Goal: Browse casually

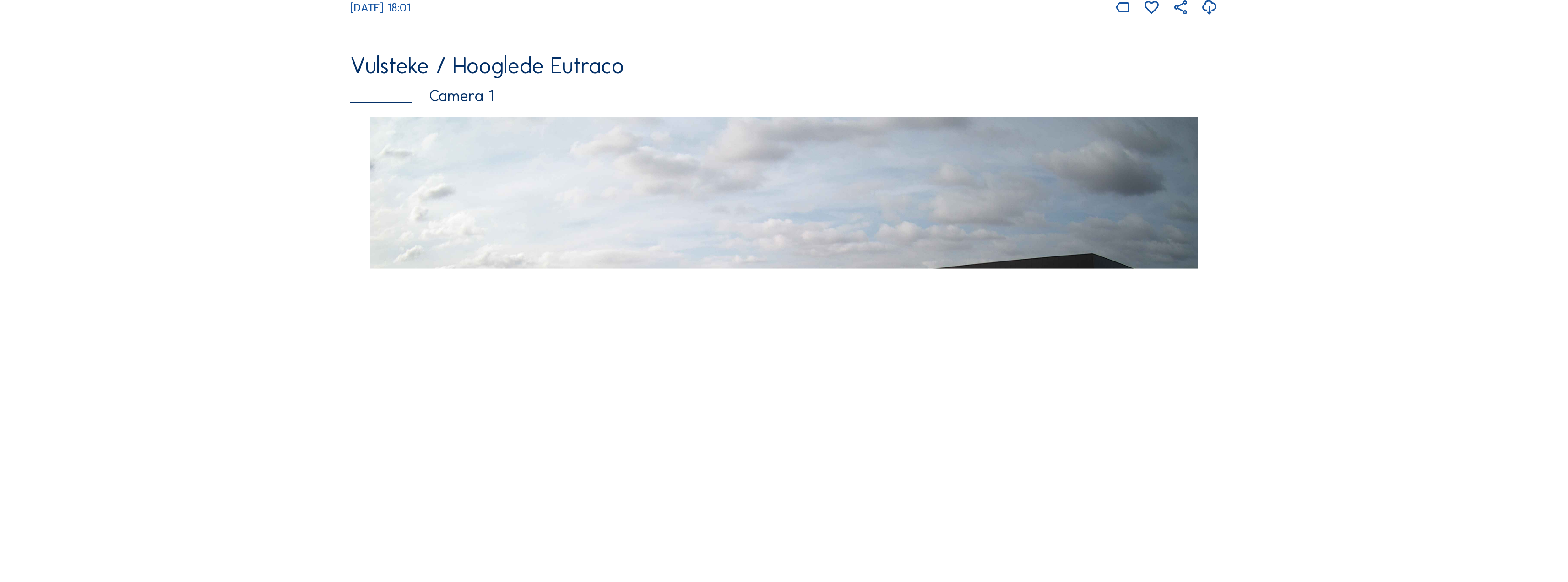
scroll to position [3663, 0]
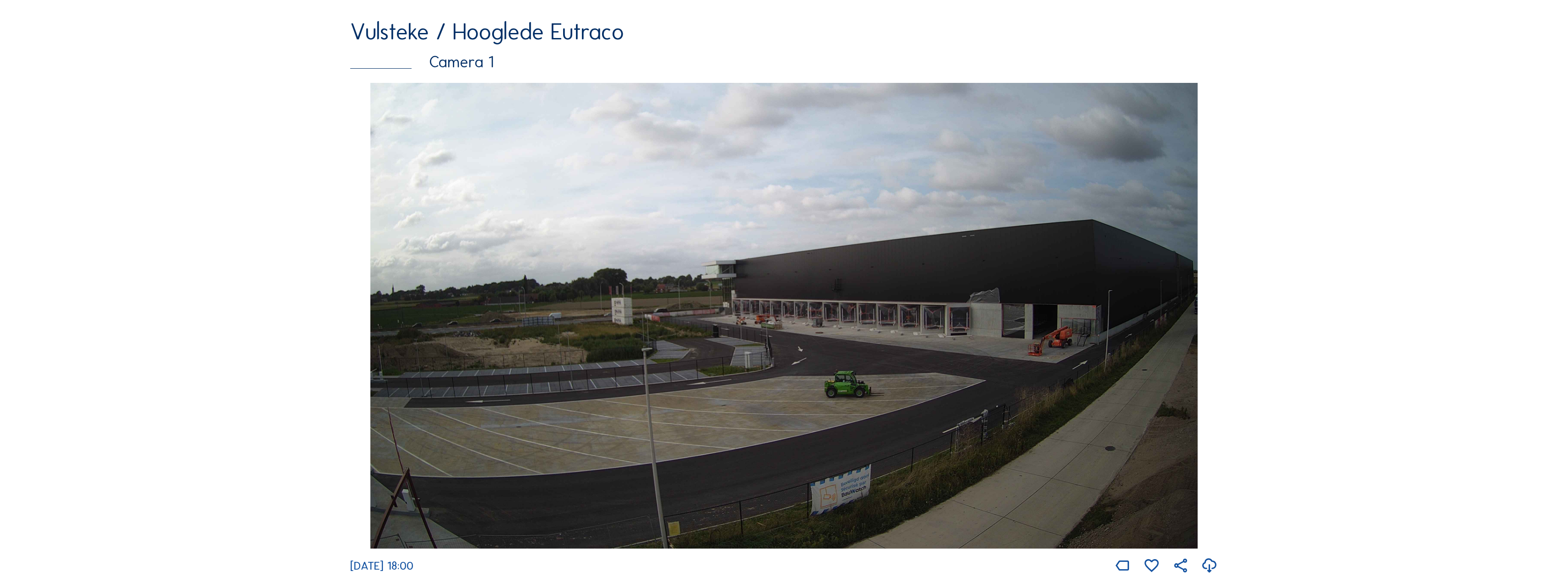
click at [683, 379] on img at bounding box center [784, 316] width 828 height 466
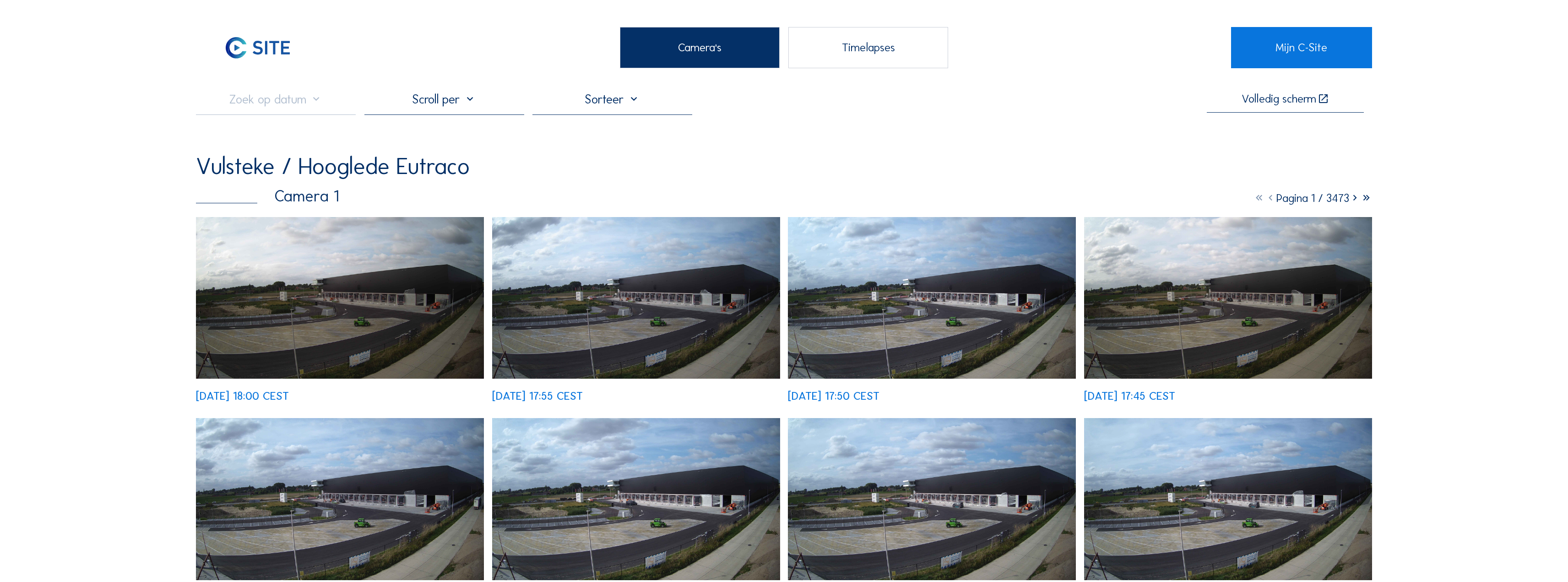
click at [323, 277] on img at bounding box center [340, 298] width 288 height 162
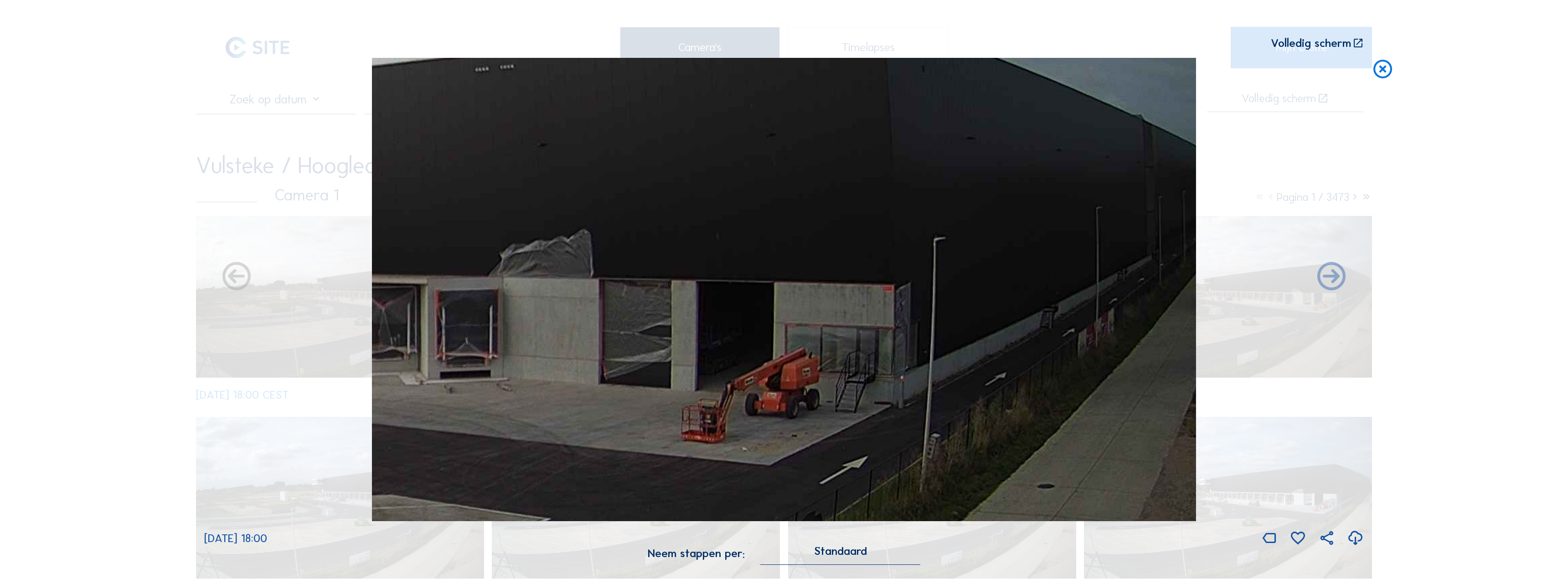
drag, startPoint x: 1070, startPoint y: 305, endPoint x: 696, endPoint y: 378, distance: 381.1
click at [696, 378] on img at bounding box center [784, 290] width 824 height 463
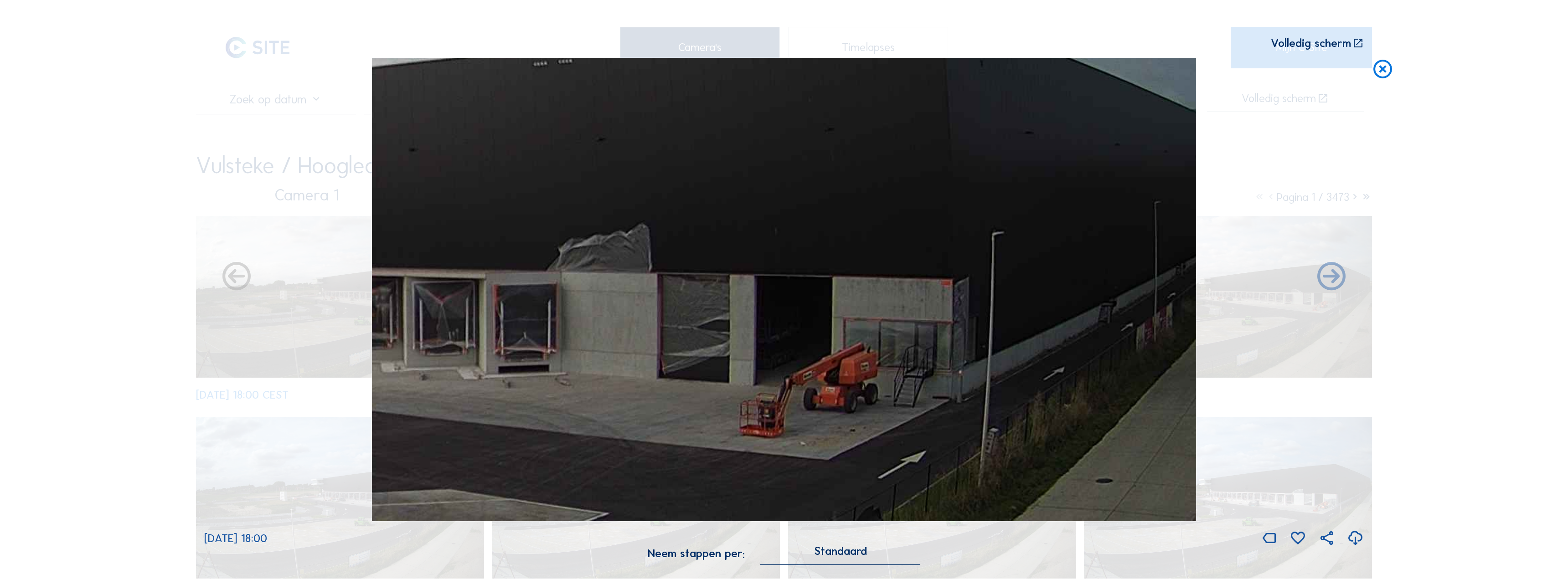
drag, startPoint x: 709, startPoint y: 353, endPoint x: 910, endPoint y: 323, distance: 203.2
click at [892, 326] on img at bounding box center [784, 290] width 824 height 463
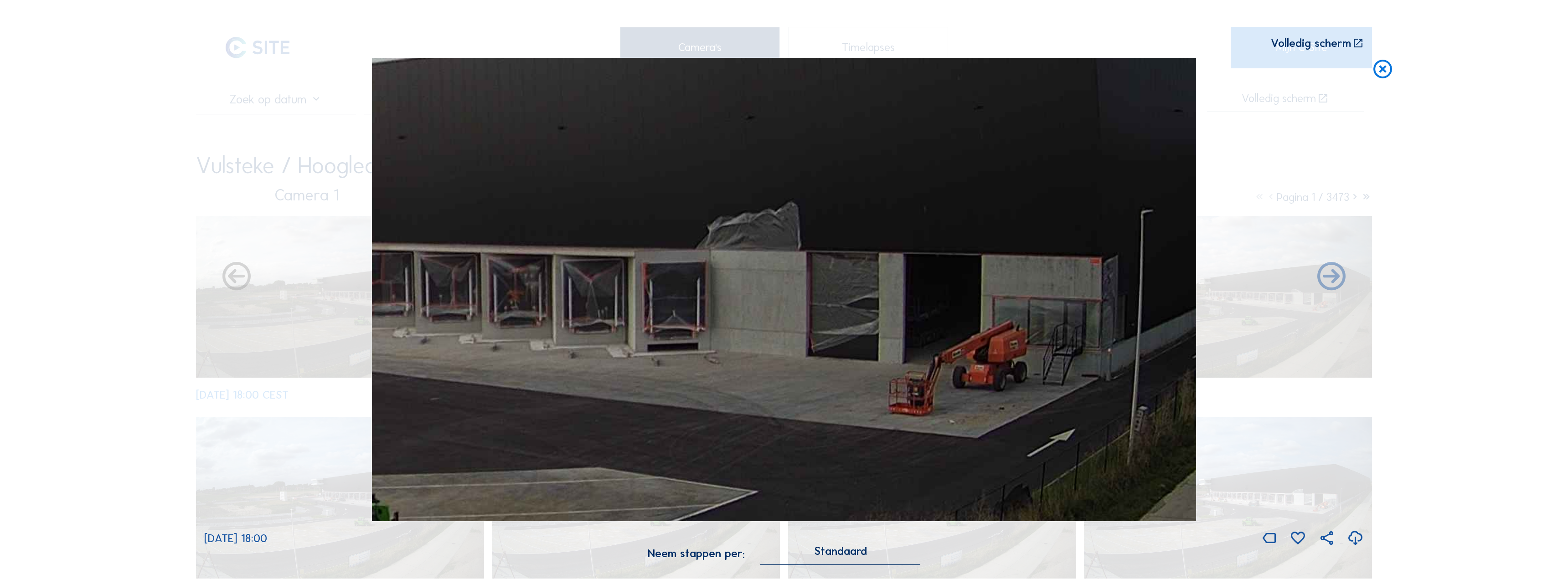
drag, startPoint x: 709, startPoint y: 339, endPoint x: 948, endPoint y: 329, distance: 239.2
click at [938, 329] on img at bounding box center [784, 290] width 824 height 463
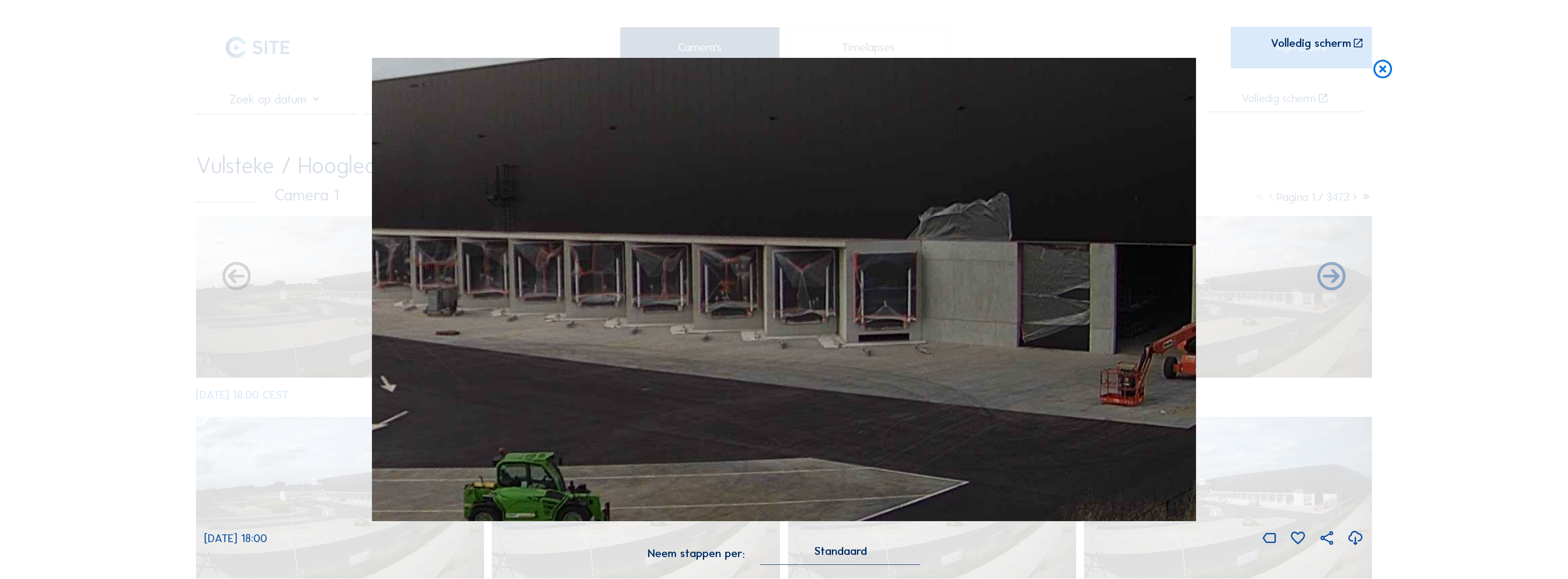
drag, startPoint x: 712, startPoint y: 342, endPoint x: 773, endPoint y: 339, distance: 61.1
click at [775, 339] on img at bounding box center [784, 290] width 824 height 463
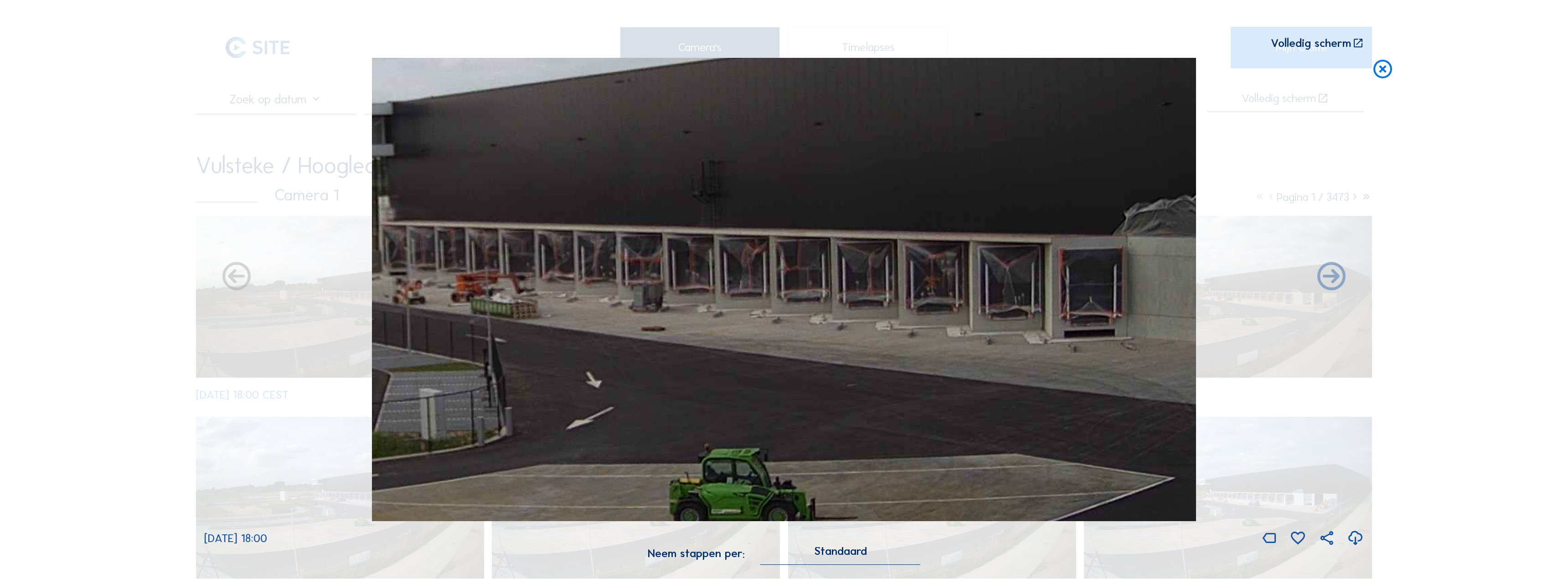
drag, startPoint x: 712, startPoint y: 344, endPoint x: 923, endPoint y: 336, distance: 211.2
click at [923, 336] on img at bounding box center [784, 290] width 824 height 463
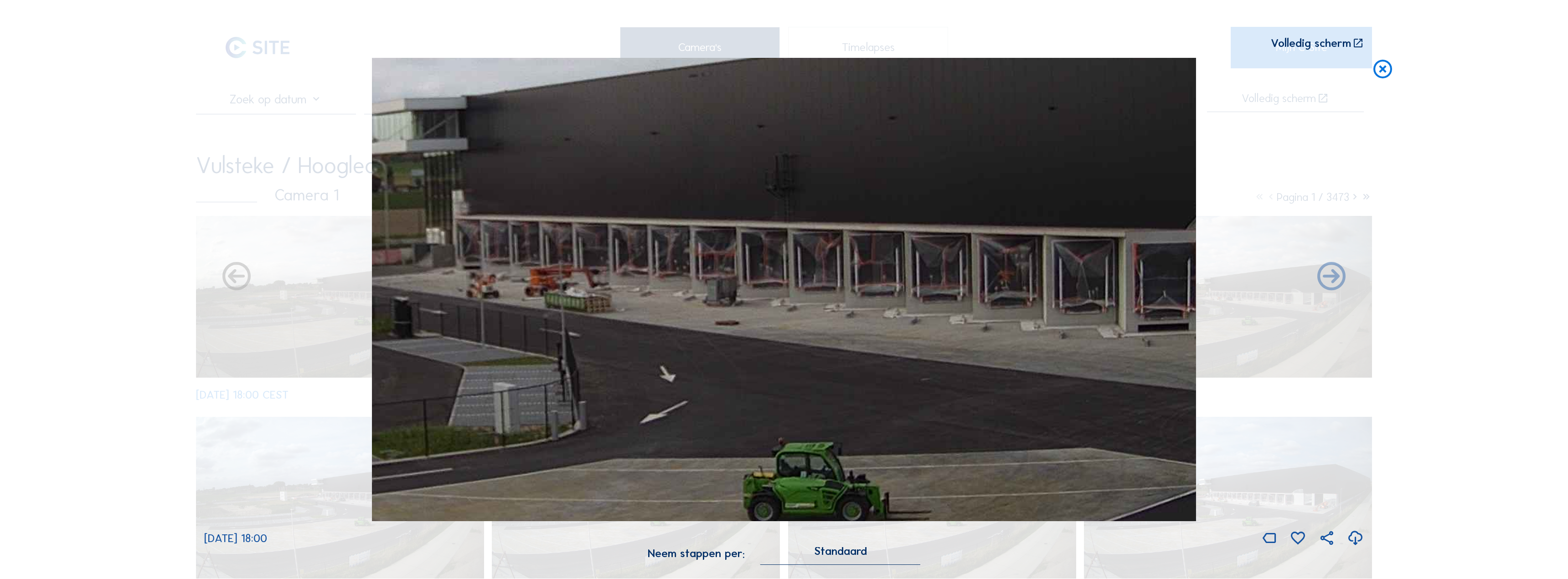
drag, startPoint x: 765, startPoint y: 356, endPoint x: 832, endPoint y: 350, distance: 67.3
click at [837, 350] on img at bounding box center [784, 290] width 824 height 463
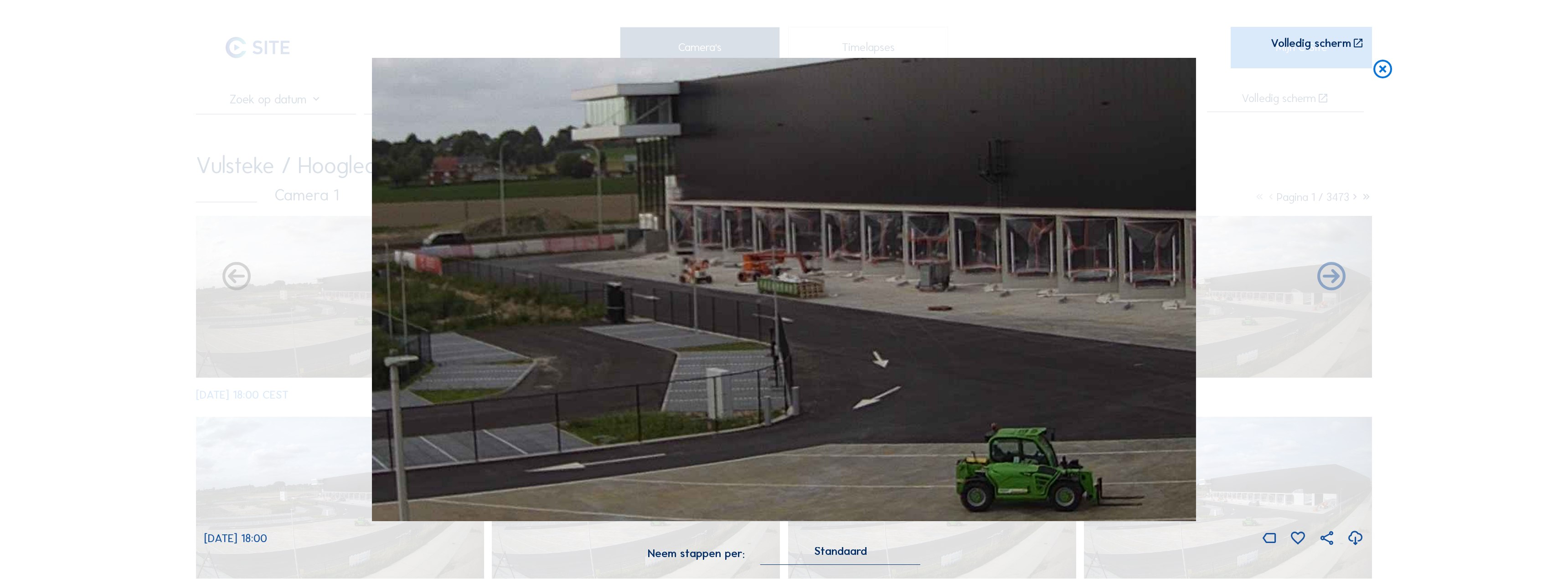
drag, startPoint x: 745, startPoint y: 345, endPoint x: 880, endPoint y: 337, distance: 135.2
click at [880, 337] on img at bounding box center [784, 290] width 824 height 463
